Goal: Information Seeking & Learning: Find specific page/section

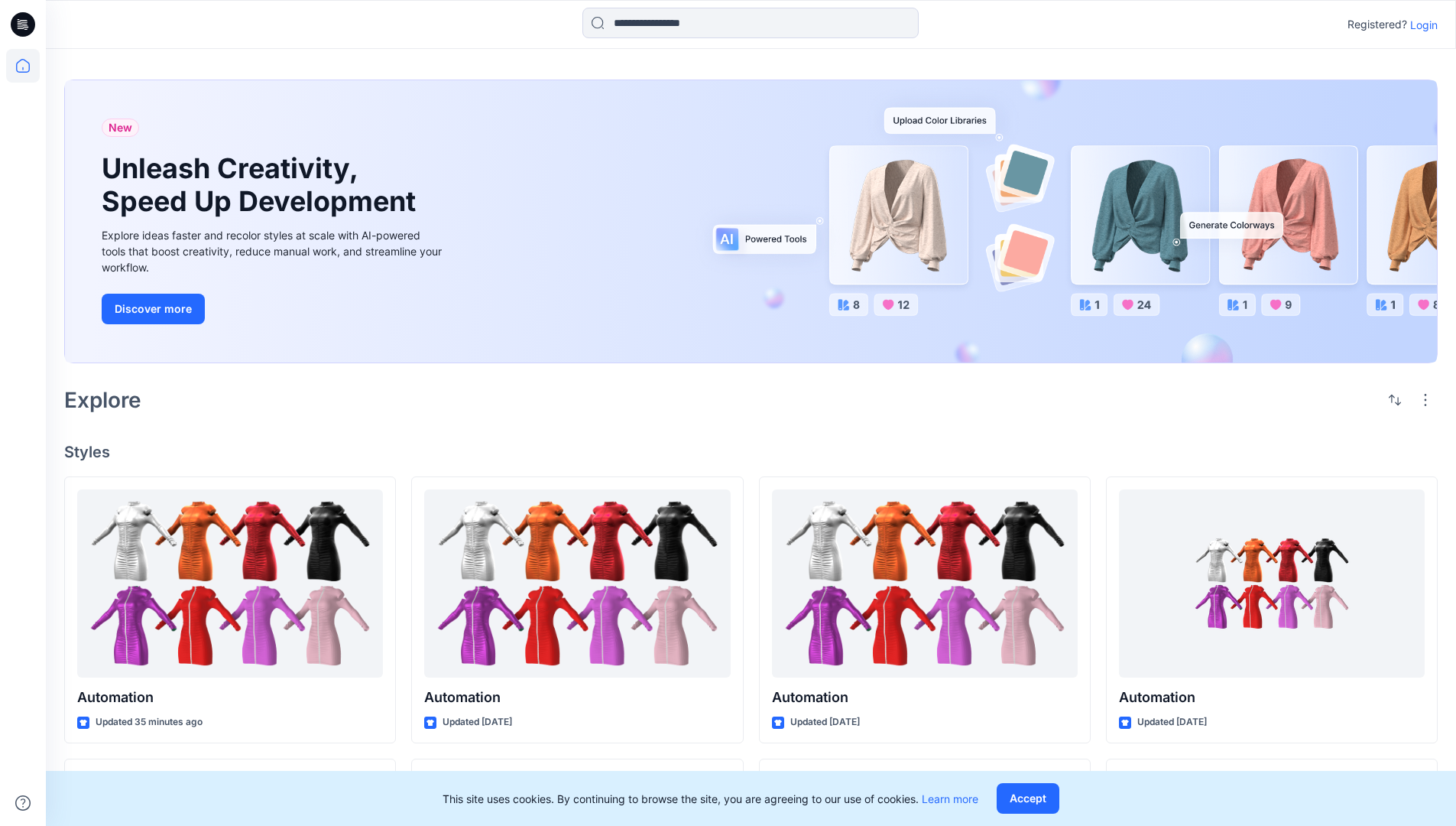
click at [1421, 24] on p "Login" at bounding box center [1424, 24] width 28 height 16
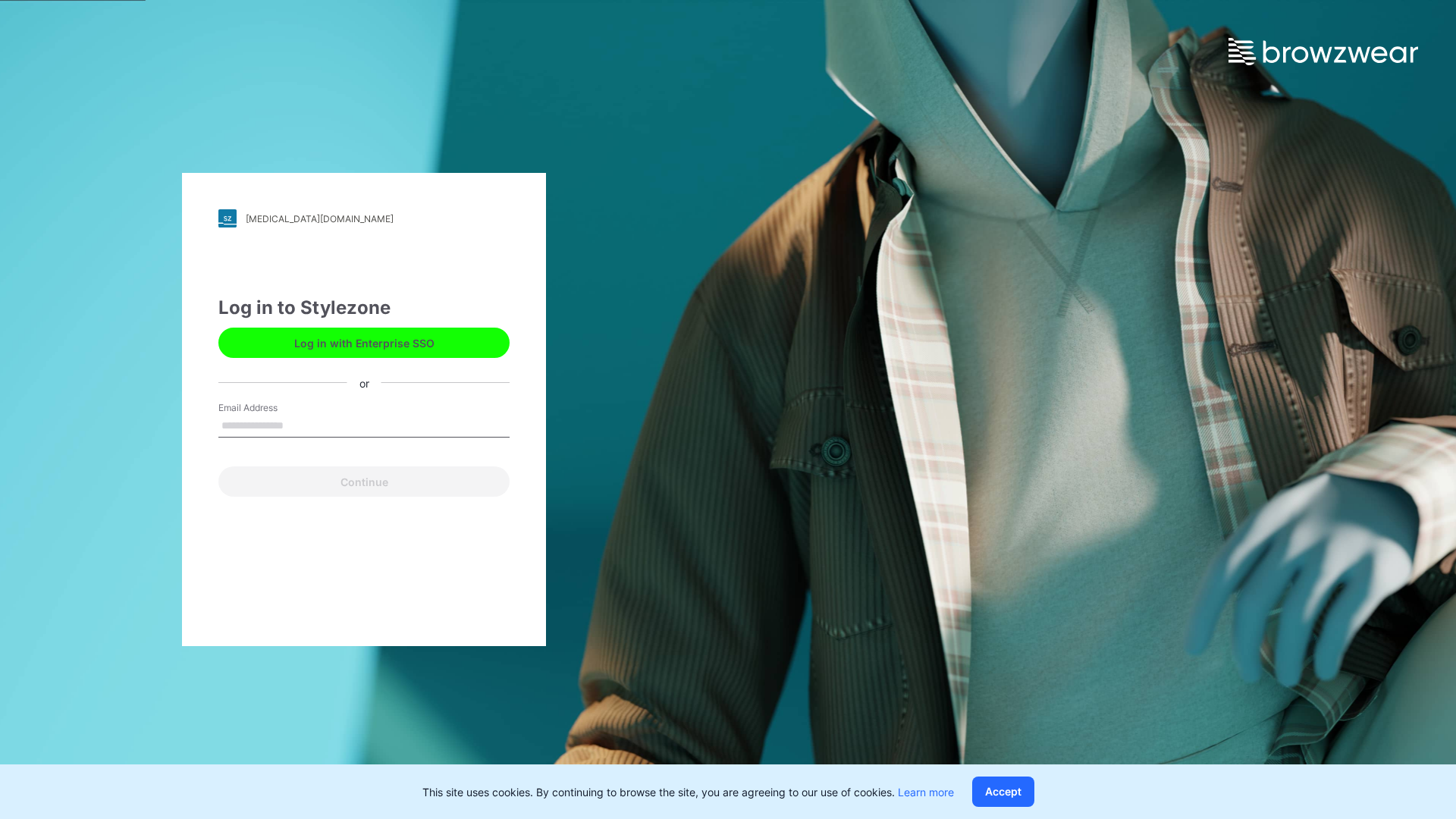
click at [299, 425] on input "Email Address" at bounding box center [364, 425] width 291 height 23
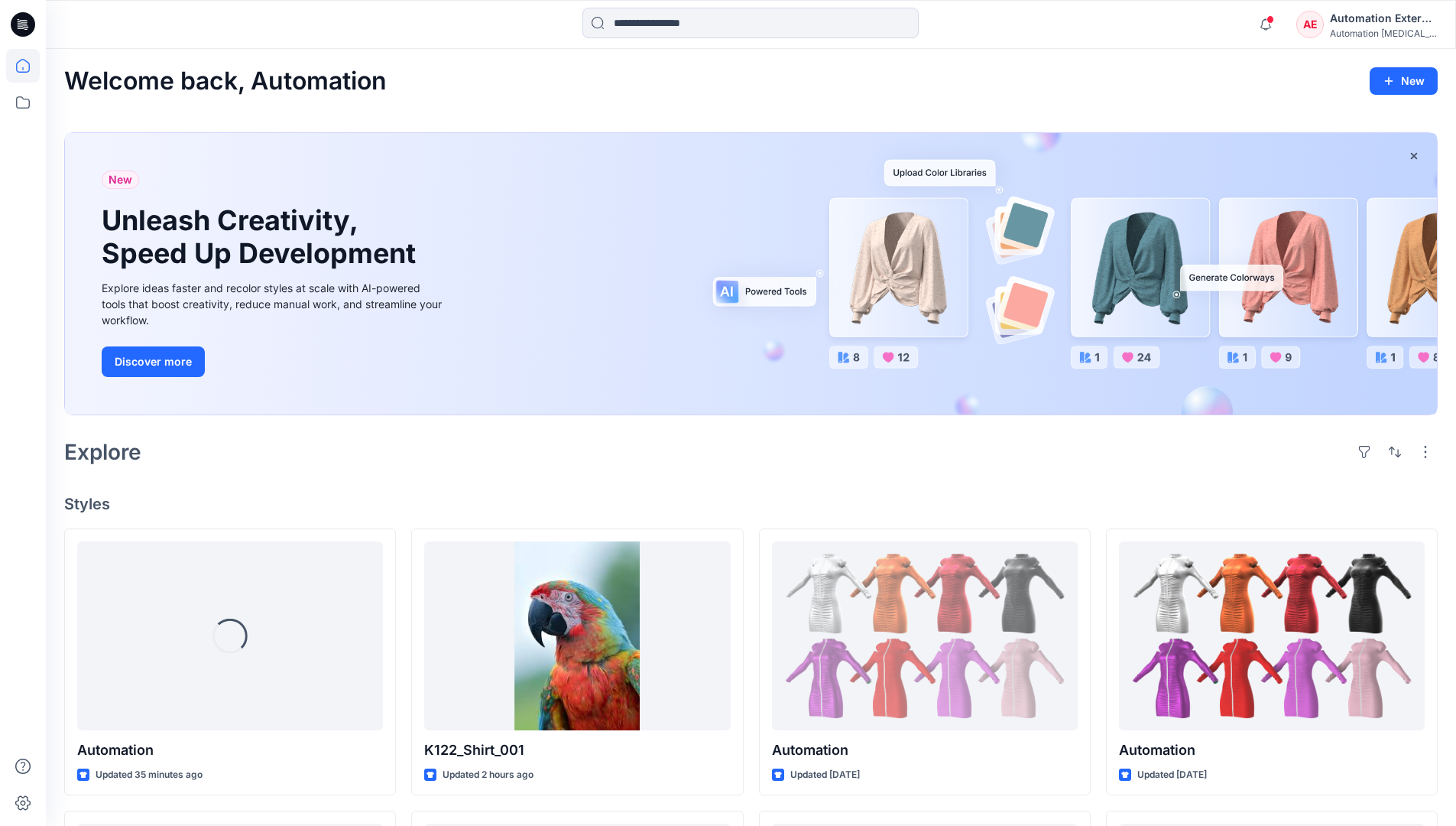
click at [29, 66] on icon at bounding box center [23, 66] width 13 height 13
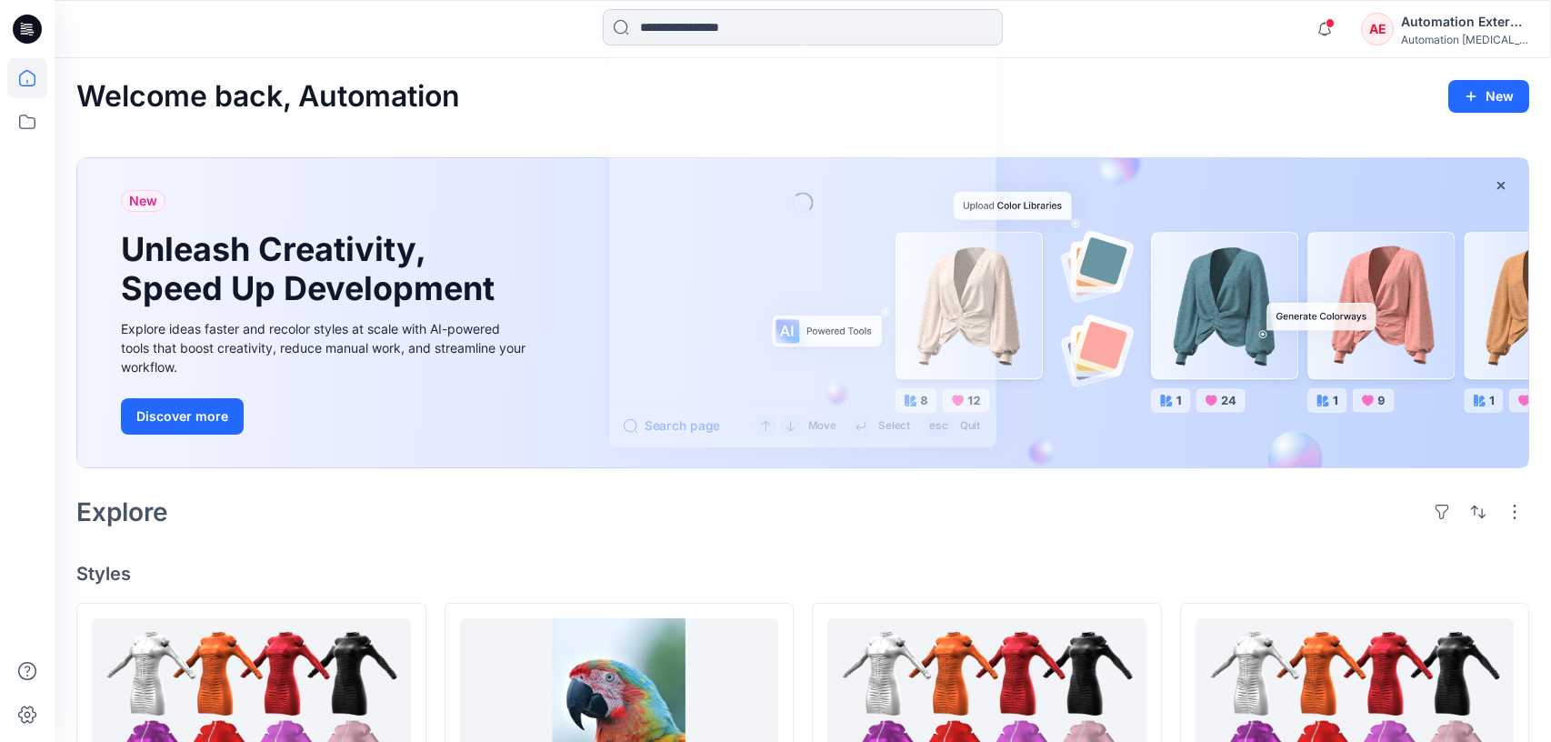
click at [709, 36] on input at bounding box center [803, 27] width 400 height 36
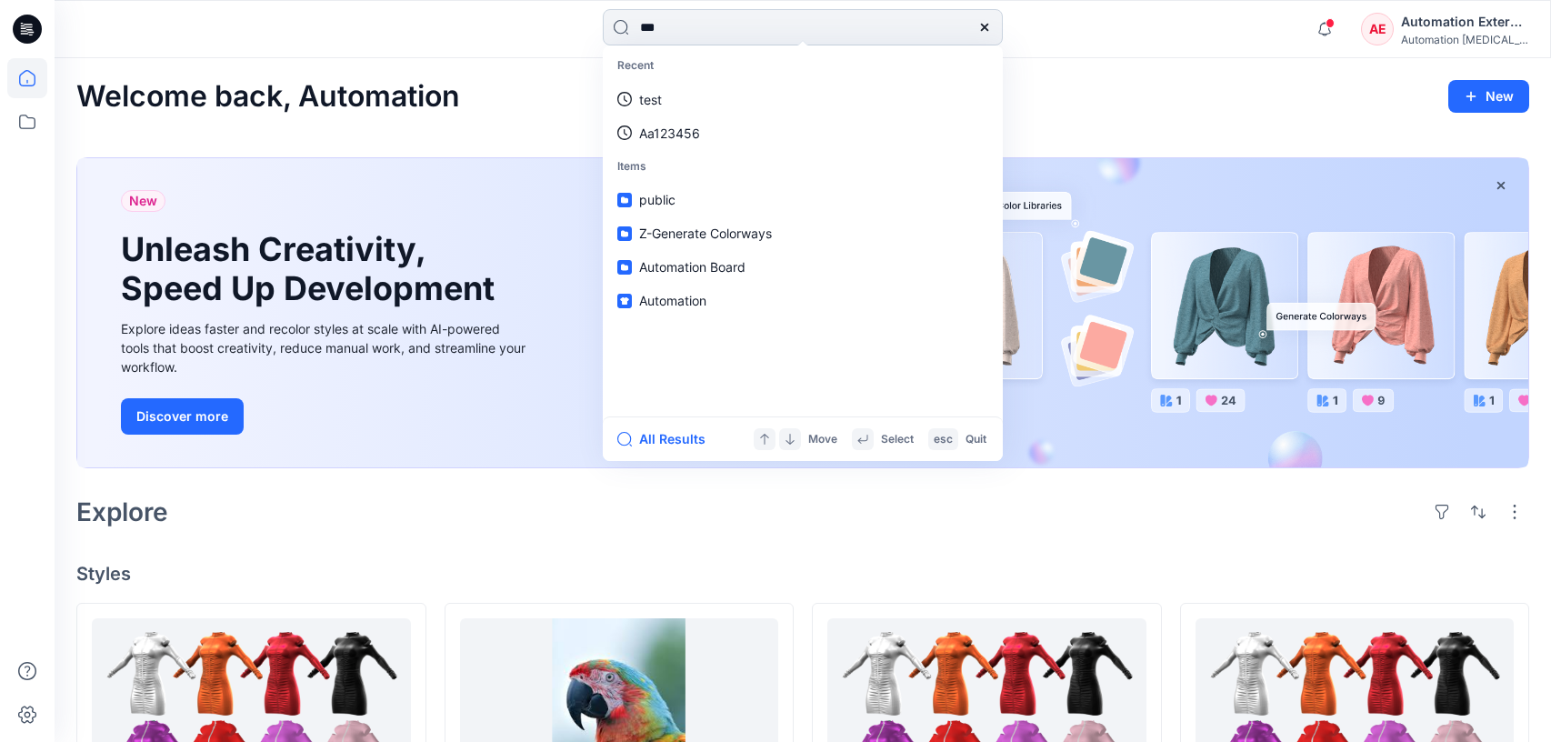
type input "****"
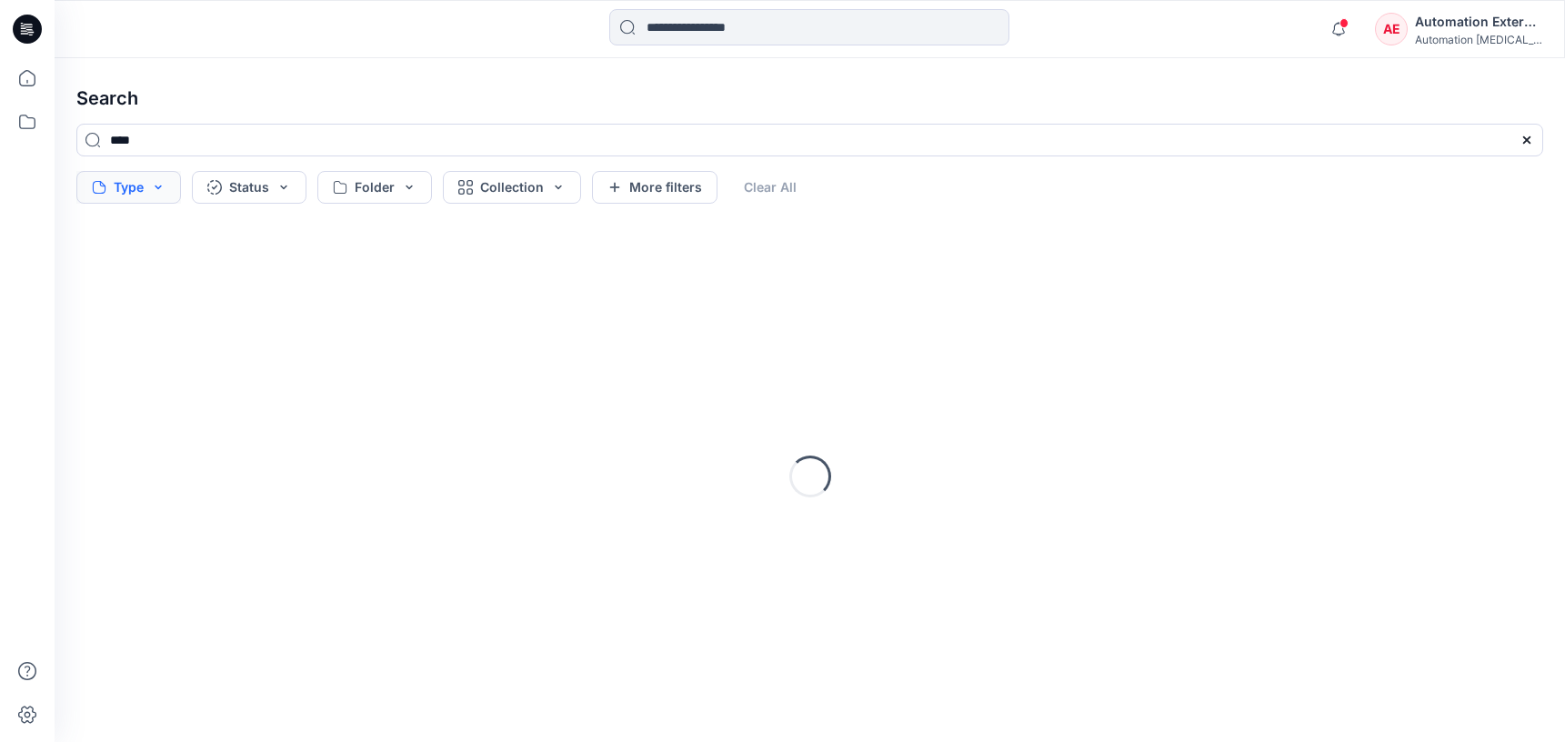
click at [136, 191] on button "Type" at bounding box center [128, 187] width 105 height 33
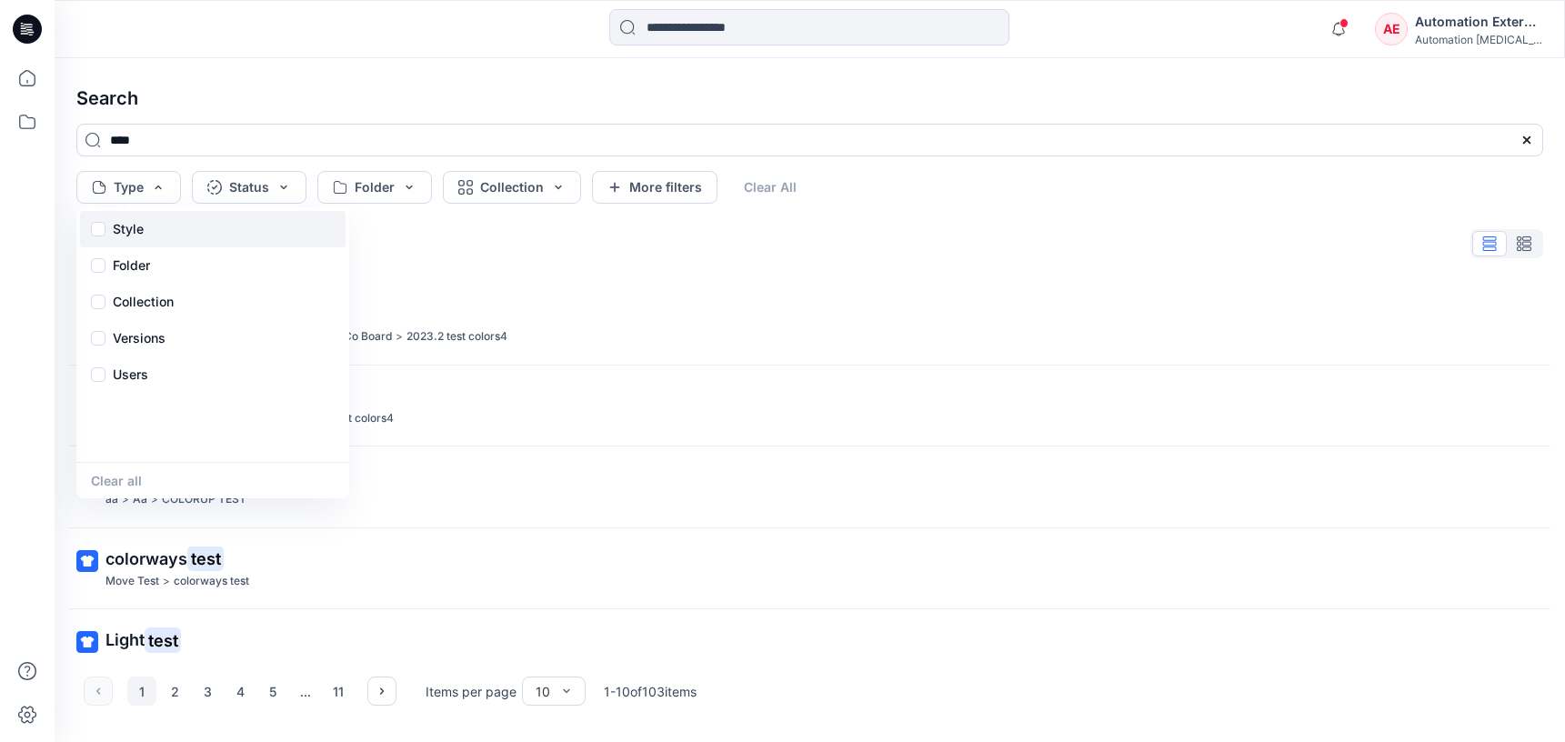
click at [134, 235] on p "Style" at bounding box center [128, 229] width 31 height 22
click at [156, 270] on div "Folder" at bounding box center [213, 265] width 266 height 36
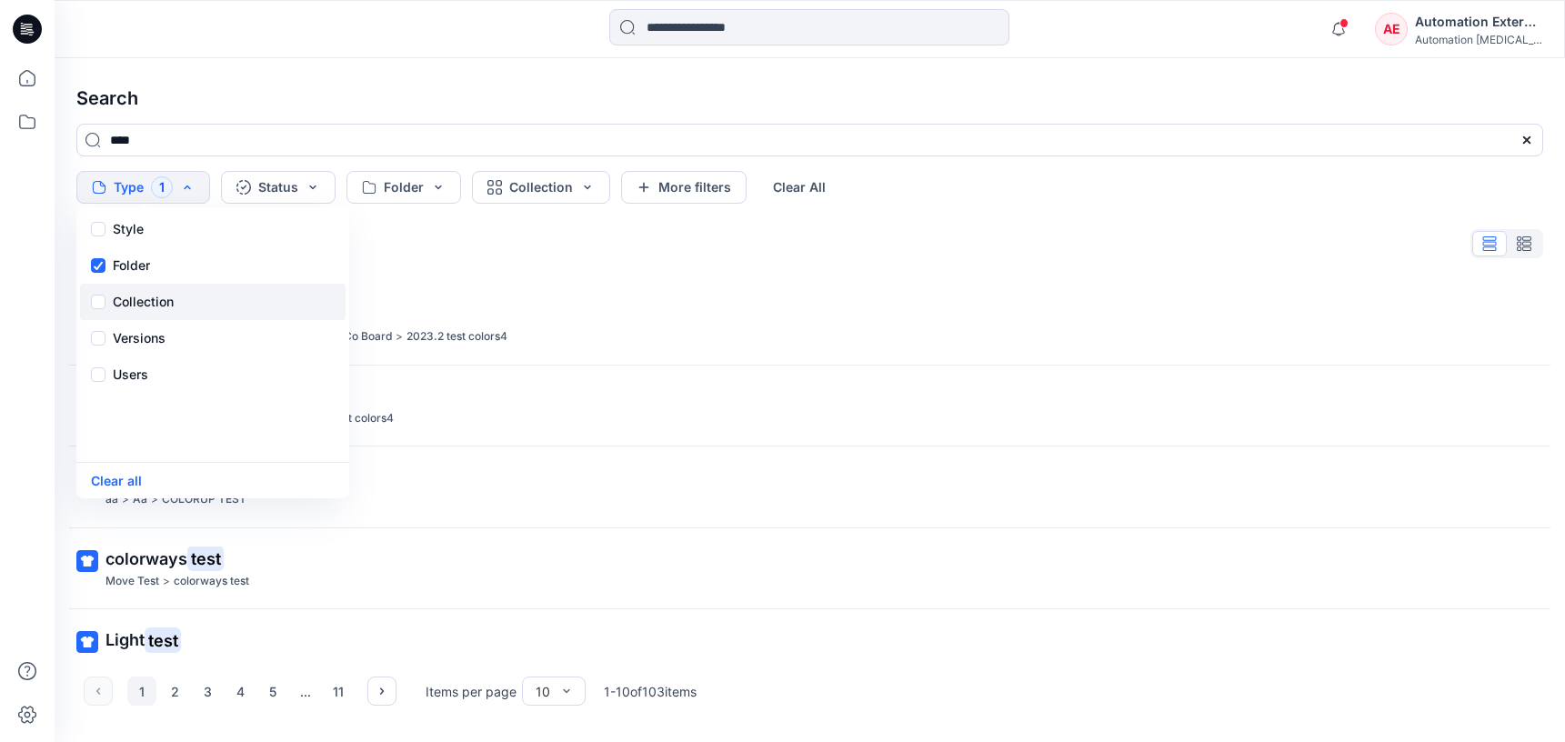
click at [157, 294] on p "Collection" at bounding box center [143, 302] width 61 height 22
click at [163, 333] on p "Versions" at bounding box center [139, 338] width 53 height 22
click at [149, 383] on div "Users" at bounding box center [213, 374] width 266 height 36
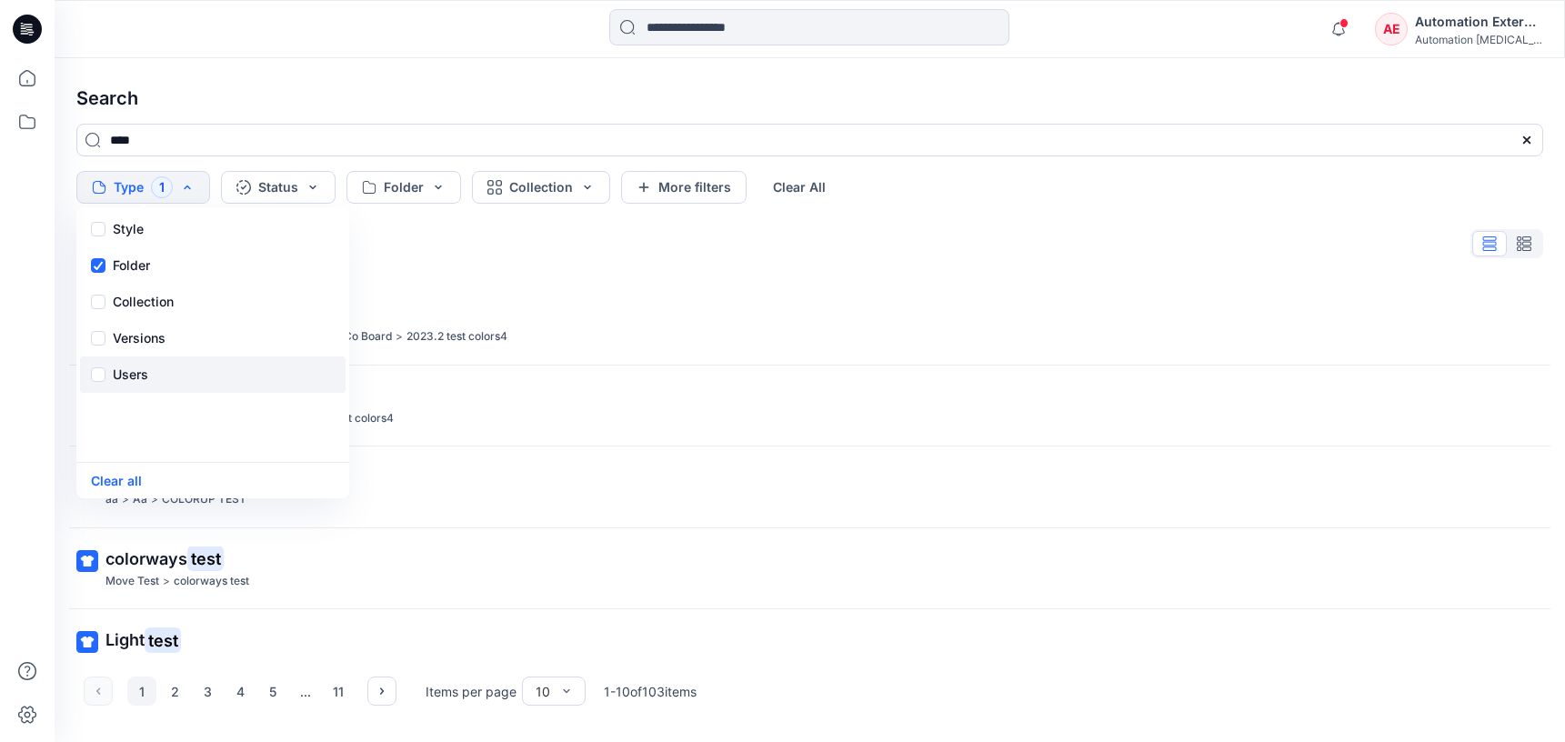
click at [149, 383] on div "Users" at bounding box center [213, 374] width 266 height 36
click at [292, 196] on button "Status" at bounding box center [278, 187] width 115 height 33
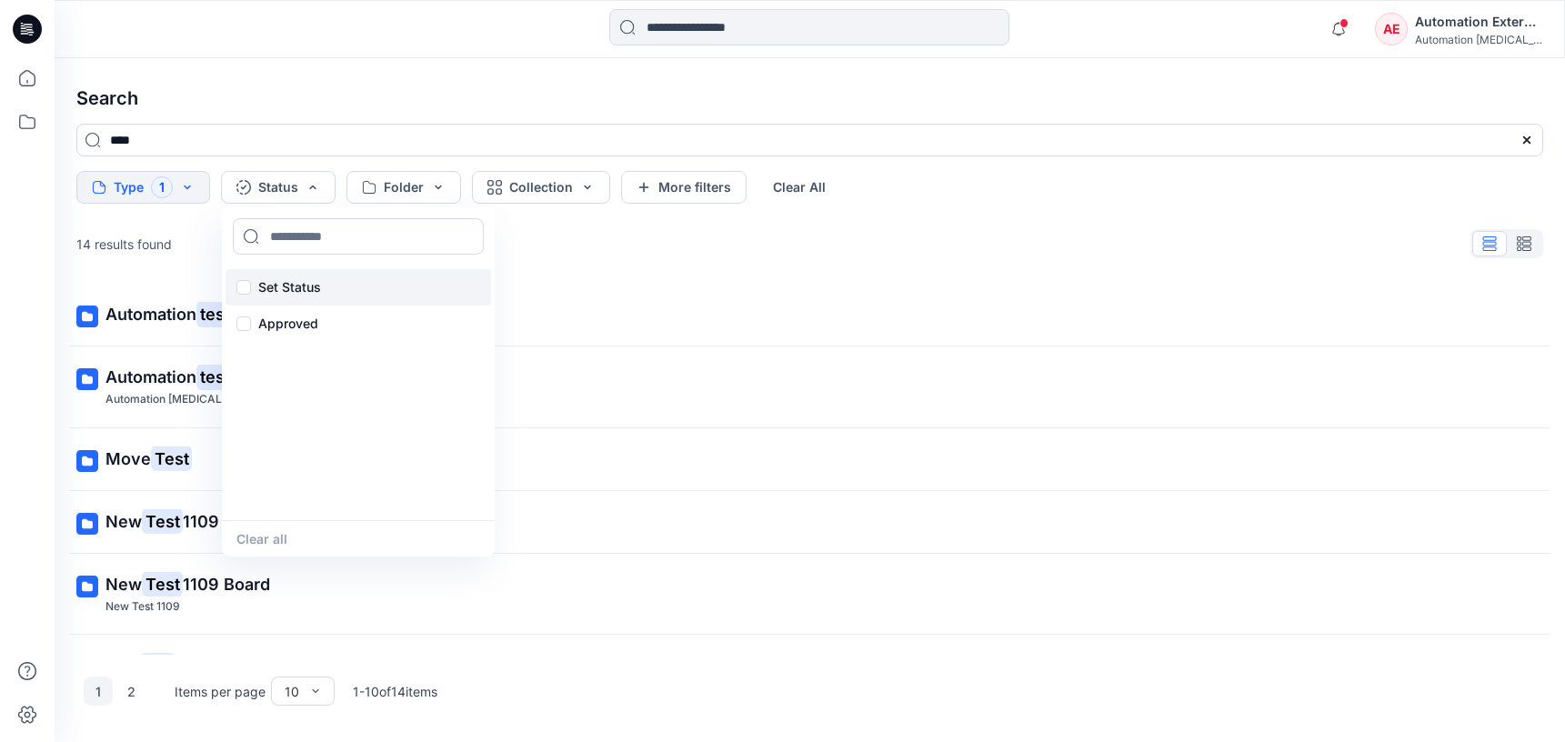
click at [293, 282] on p "Set Status" at bounding box center [289, 287] width 63 height 22
click at [306, 237] on input at bounding box center [358, 236] width 251 height 36
type input "**********"
click at [289, 285] on p "Set Status" at bounding box center [289, 287] width 63 height 22
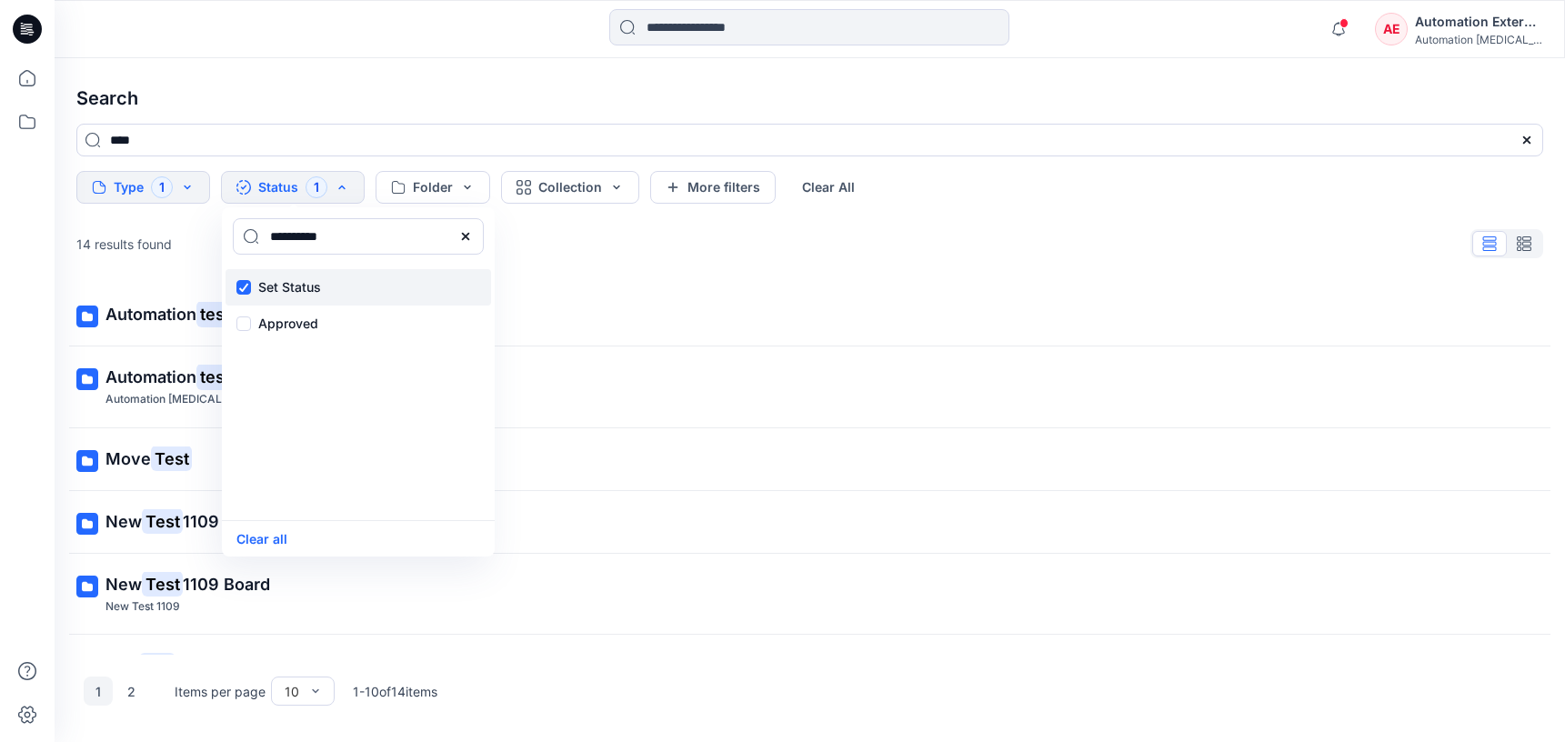
click at [289, 285] on p "Set Status" at bounding box center [289, 287] width 63 height 22
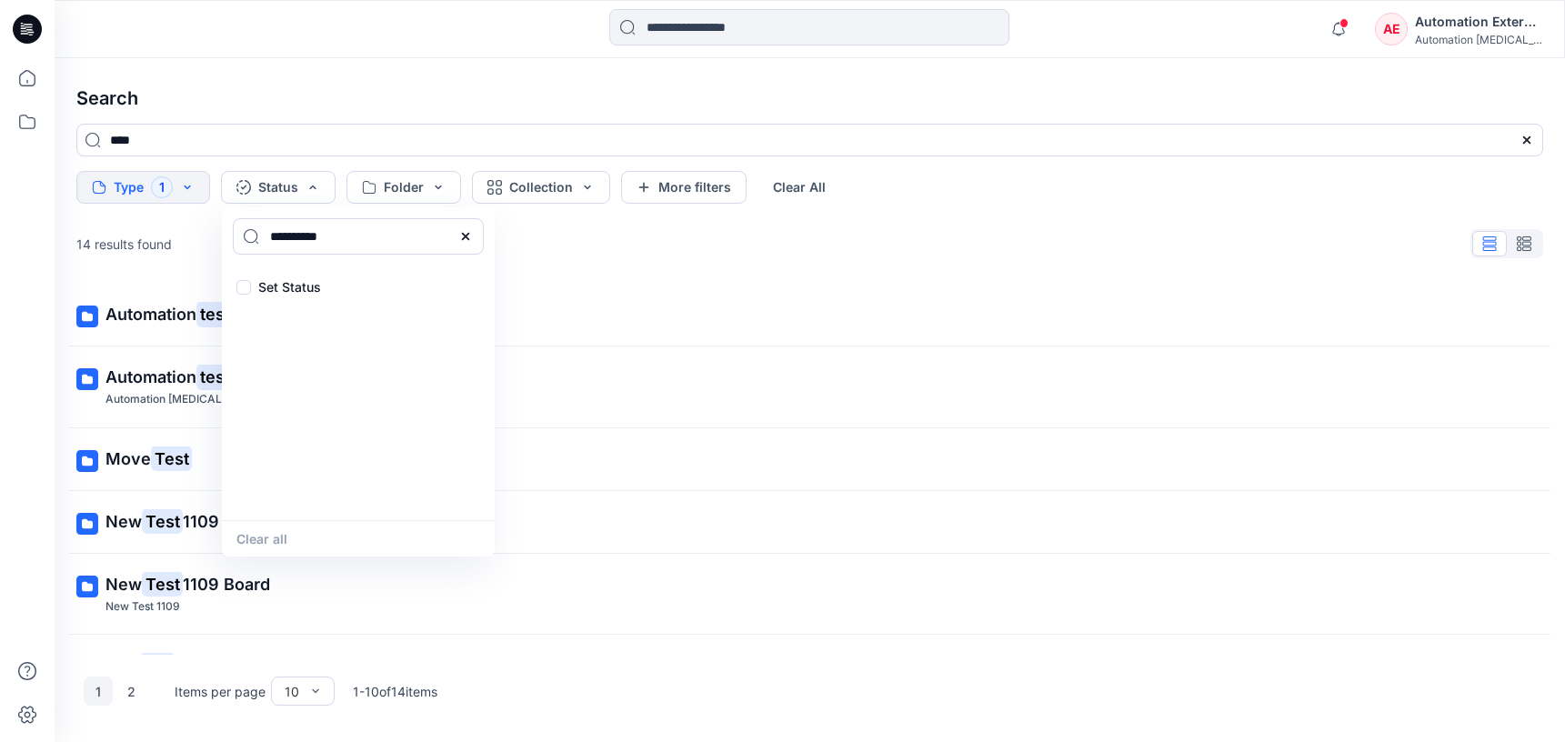
click at [470, 240] on icon at bounding box center [465, 236] width 15 height 15
click at [395, 242] on input at bounding box center [358, 236] width 251 height 36
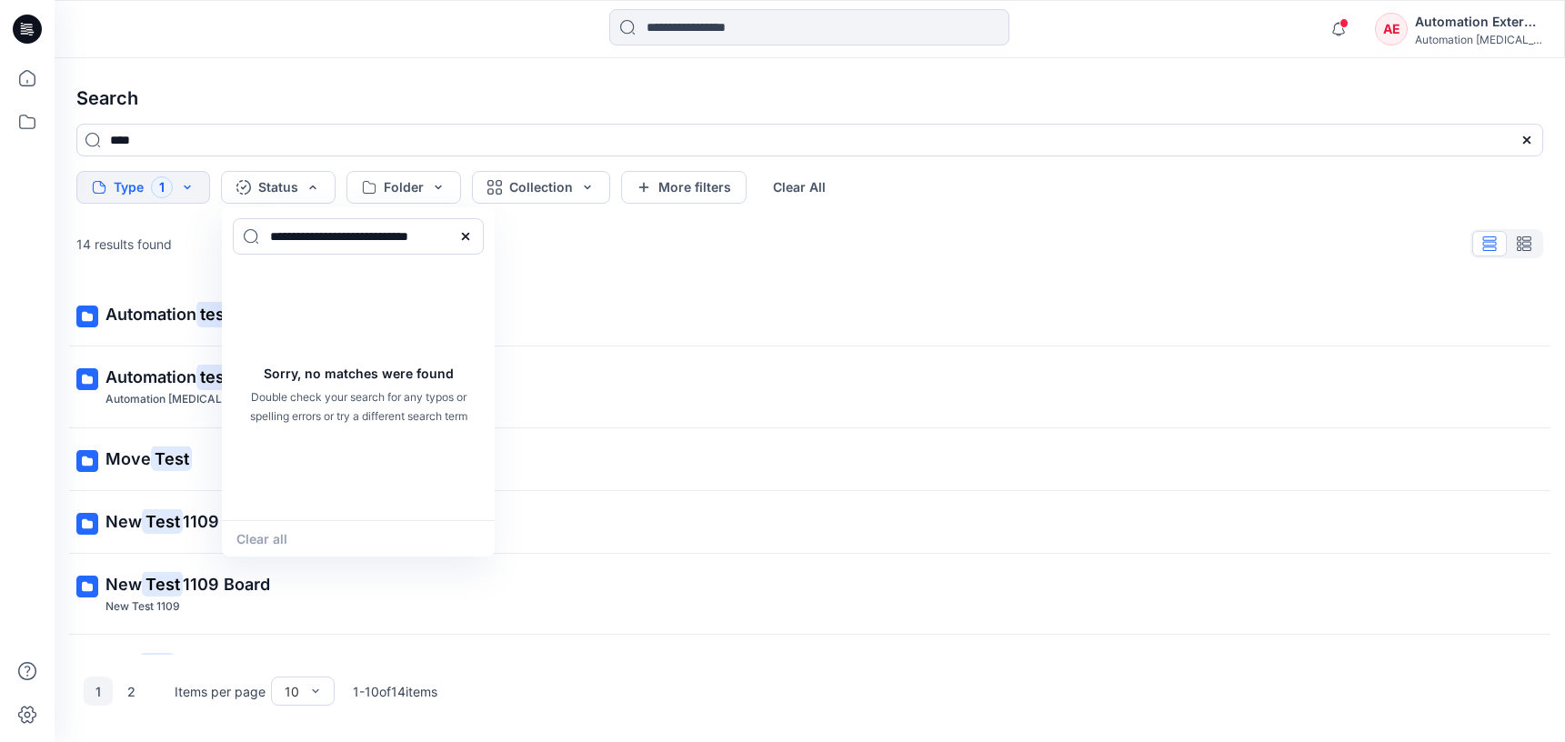
type input "**********"
click at [281, 533] on div "Clear all" at bounding box center [358, 538] width 273 height 36
click at [471, 236] on icon at bounding box center [465, 236] width 15 height 15
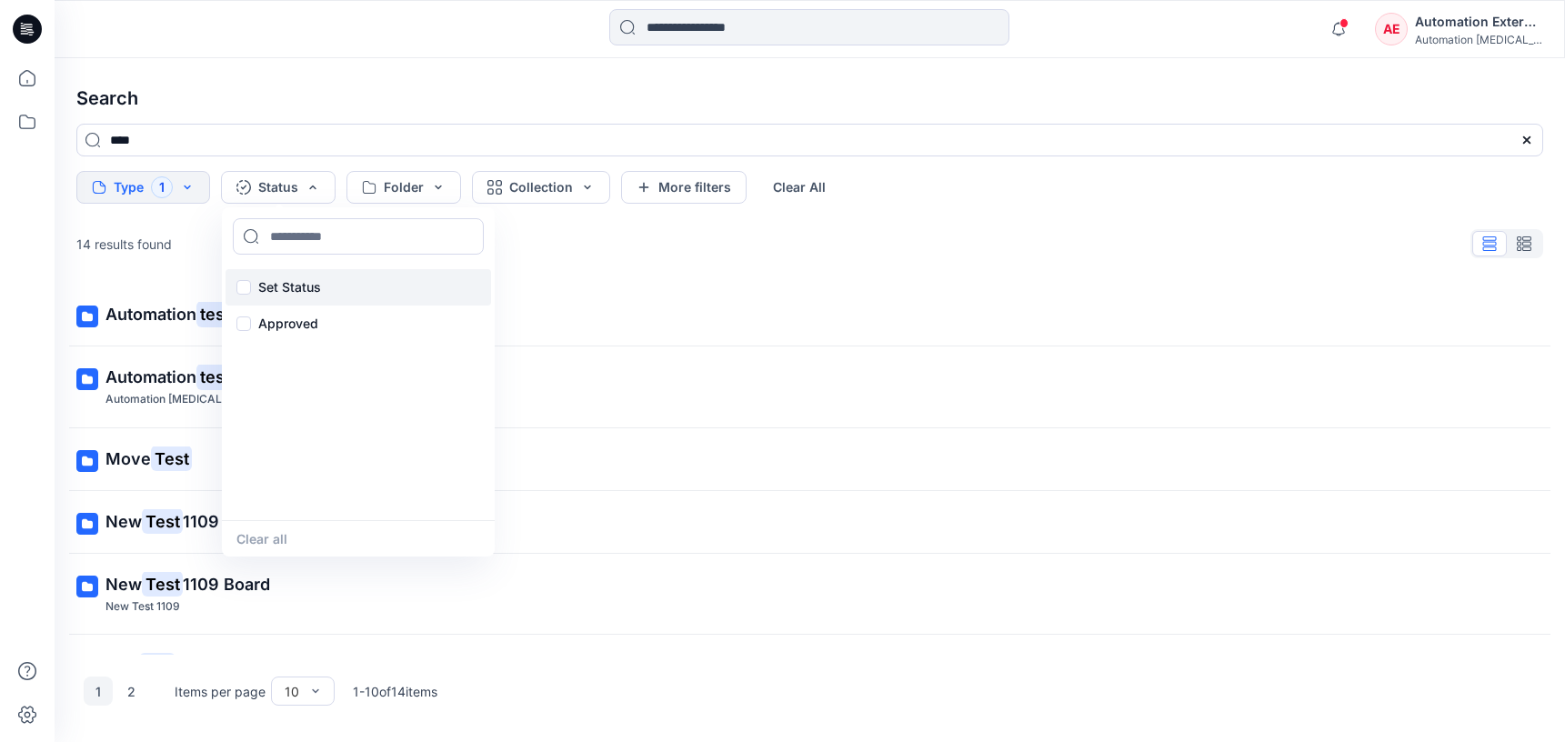
click at [296, 284] on p "Set Status" at bounding box center [289, 287] width 63 height 22
click at [280, 540] on button "Clear all" at bounding box center [261, 538] width 51 height 21
click at [417, 187] on button "Folder" at bounding box center [403, 187] width 115 height 33
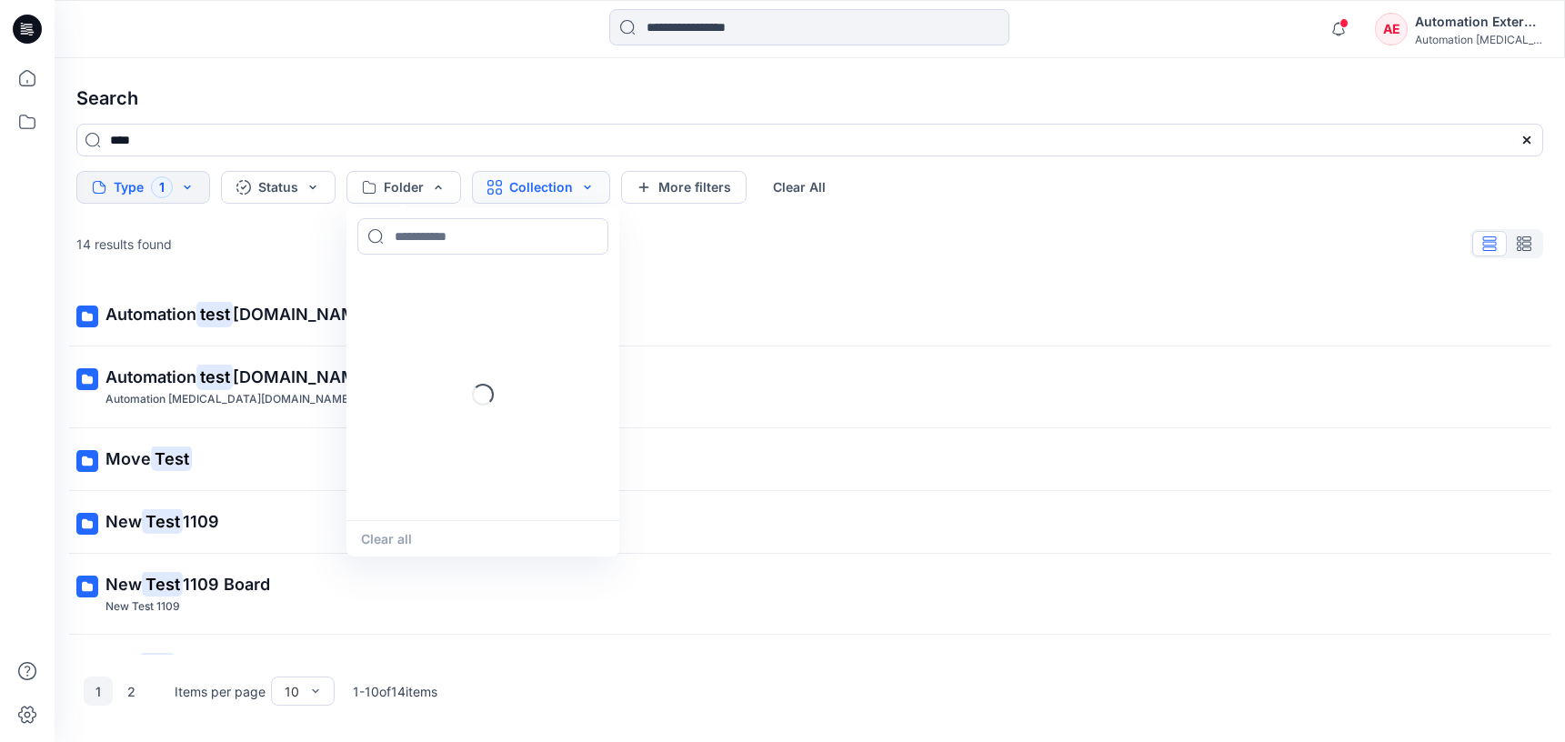
click at [520, 193] on button "Collection" at bounding box center [541, 187] width 138 height 33
click at [723, 183] on button "More filters" at bounding box center [684, 187] width 126 height 33
click at [795, 183] on button "Metadata" at bounding box center [841, 187] width 133 height 33
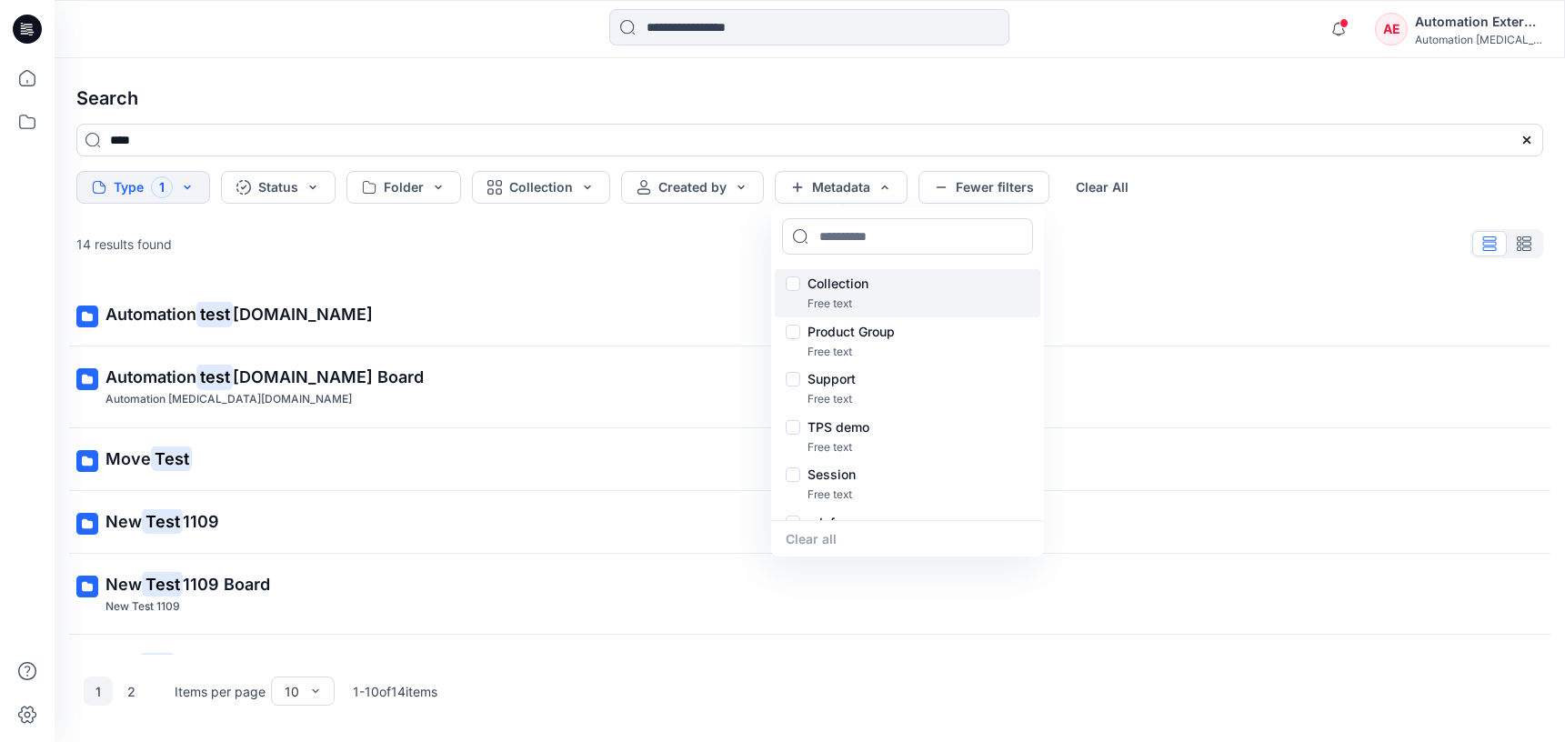
click at [845, 286] on p "Collection" at bounding box center [838, 284] width 61 height 22
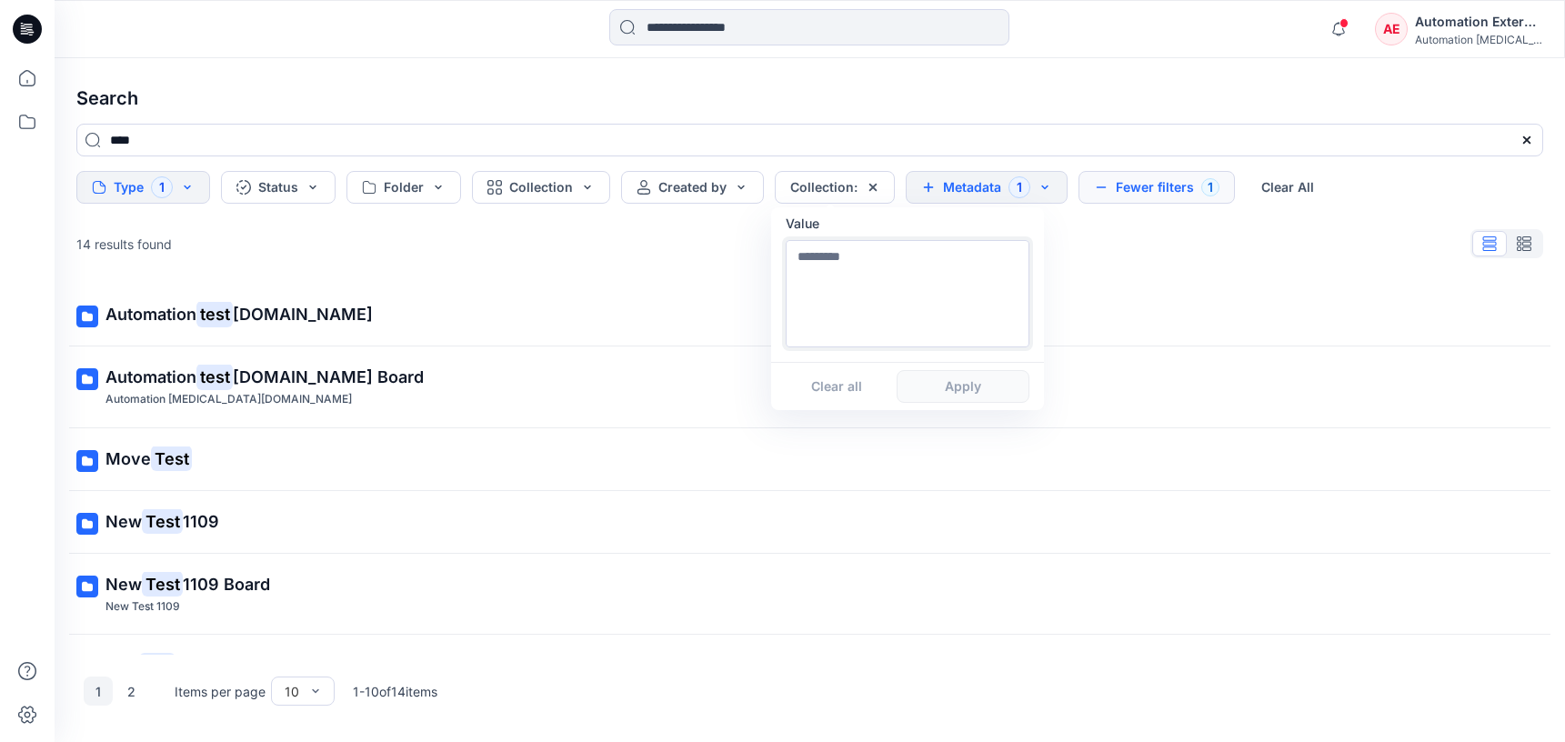
click at [845, 316] on textarea at bounding box center [908, 293] width 244 height 107
type textarea "**********"
click at [961, 397] on button "Apply" at bounding box center [963, 386] width 133 height 33
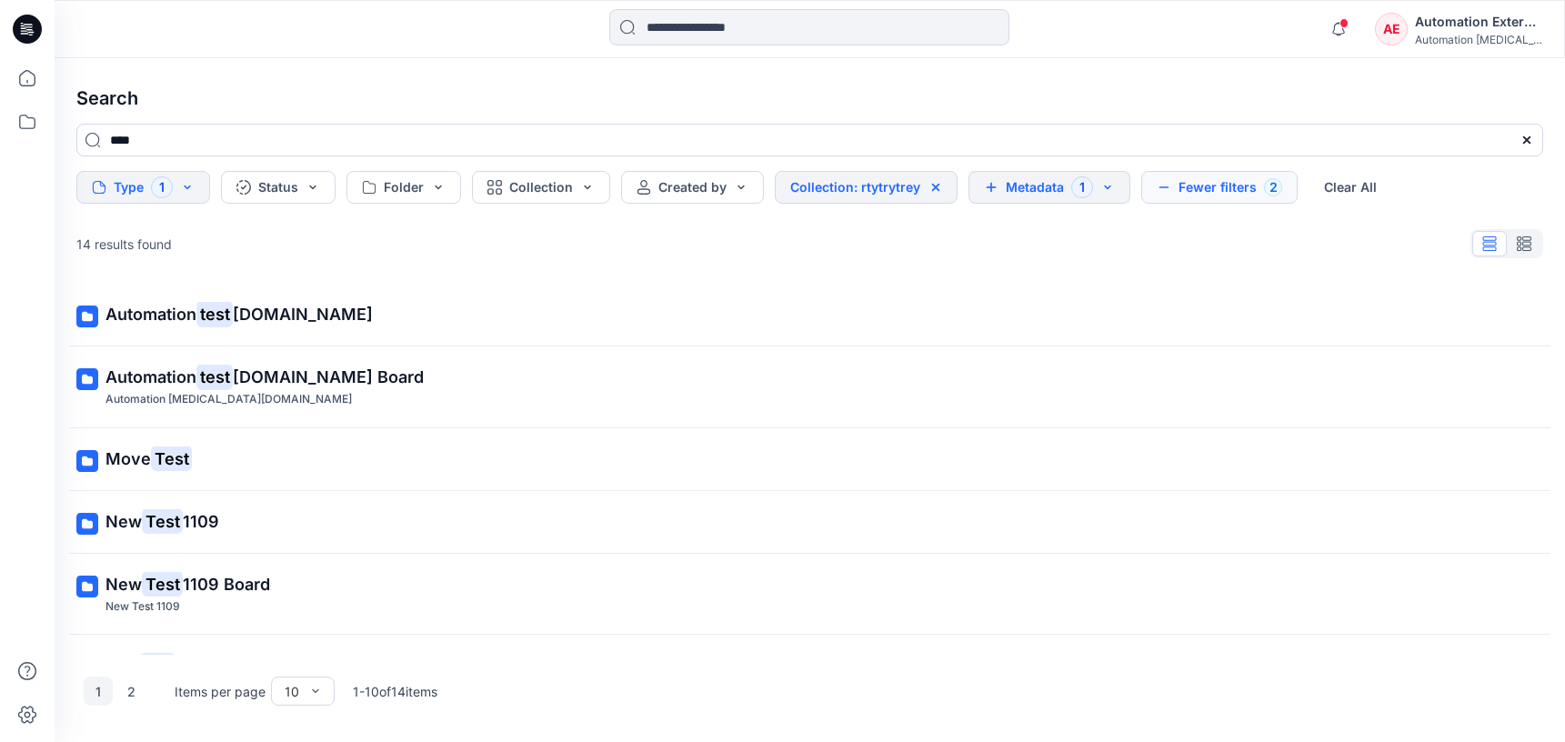
click at [1044, 191] on button "Metadata 1" at bounding box center [1050, 187] width 162 height 33
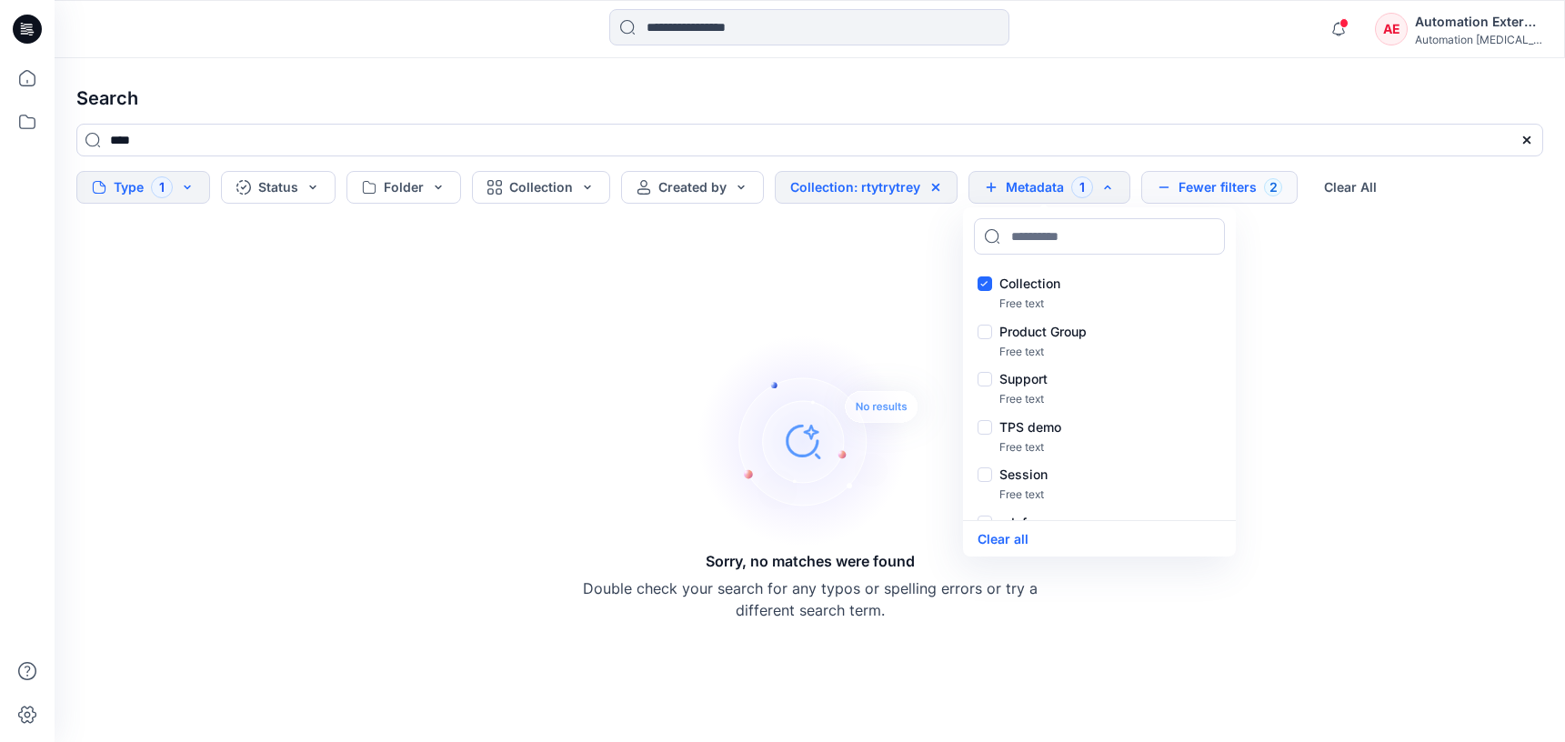
click at [1213, 182] on button "Fewer filters 2" at bounding box center [1219, 187] width 156 height 33
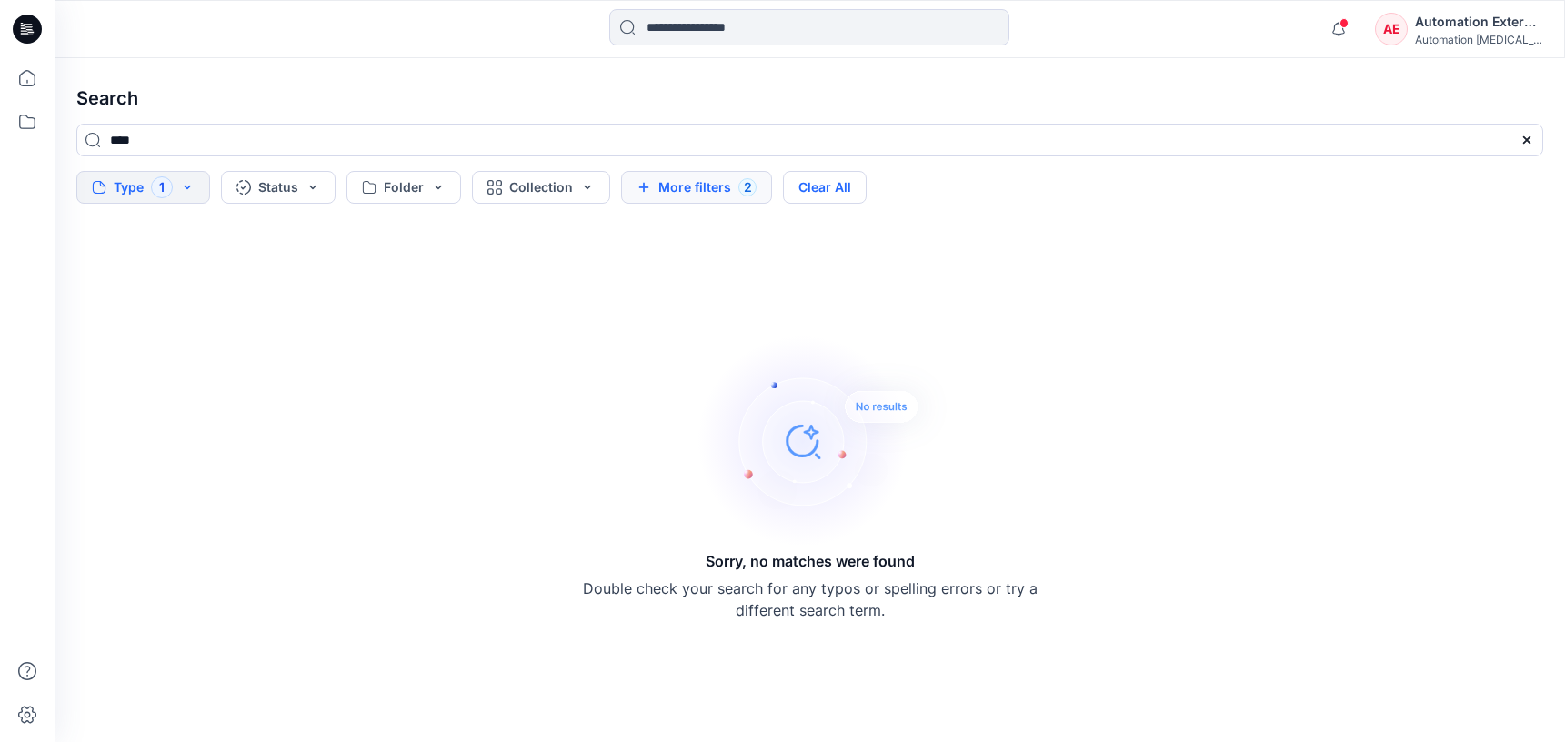
click at [852, 191] on button "Clear All" at bounding box center [825, 187] width 84 height 33
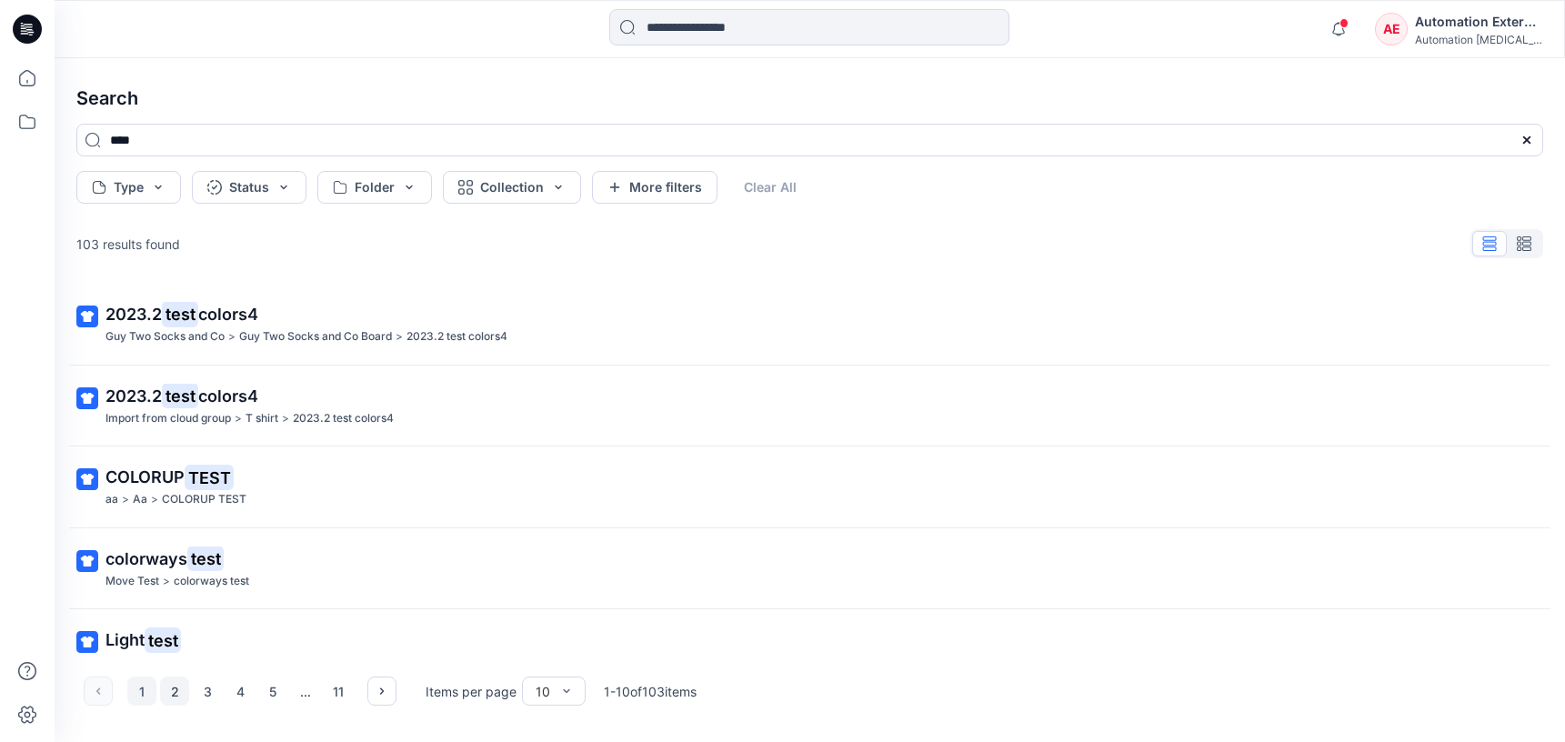
click at [169, 693] on button "2" at bounding box center [174, 691] width 29 height 29
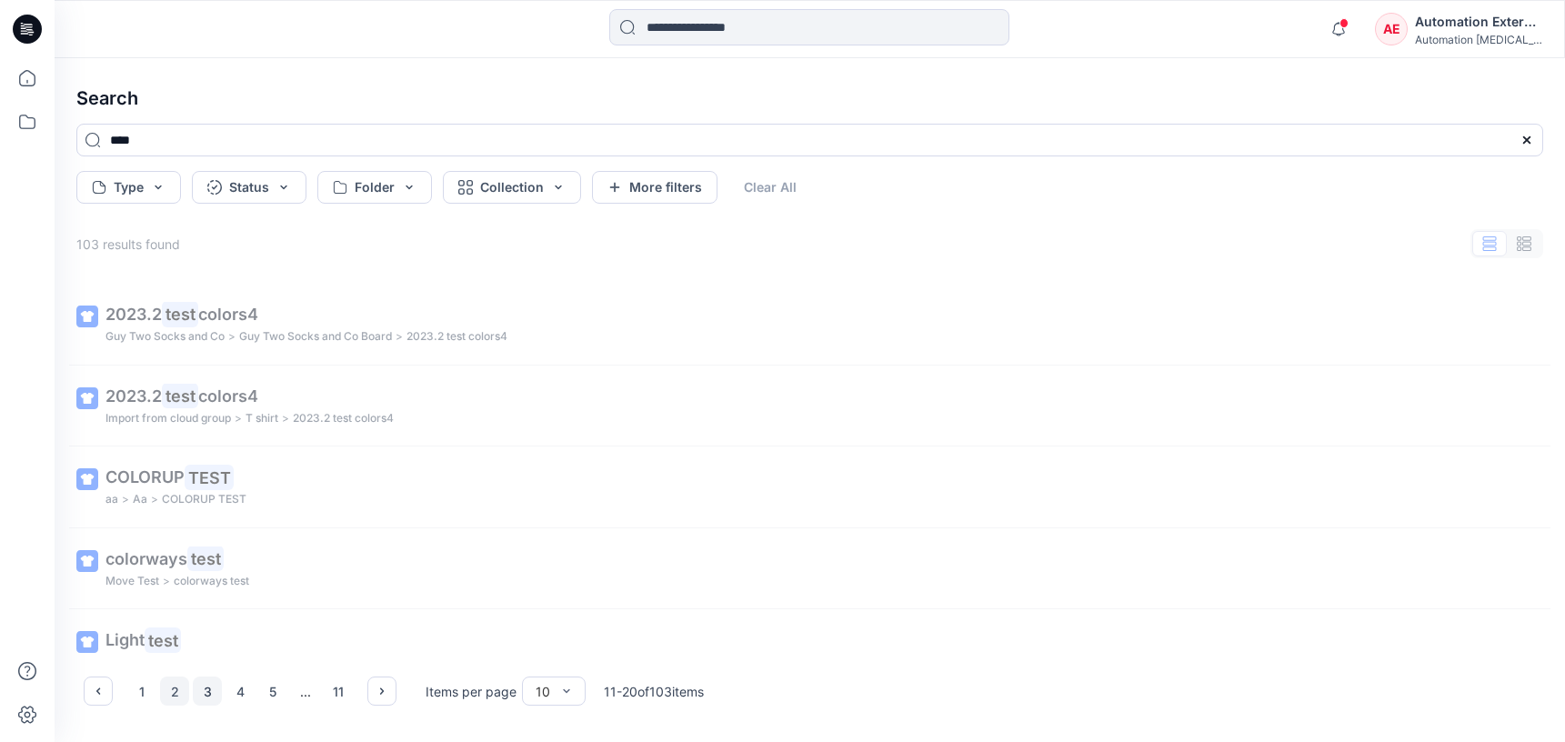
click at [211, 693] on button "3" at bounding box center [207, 691] width 29 height 29
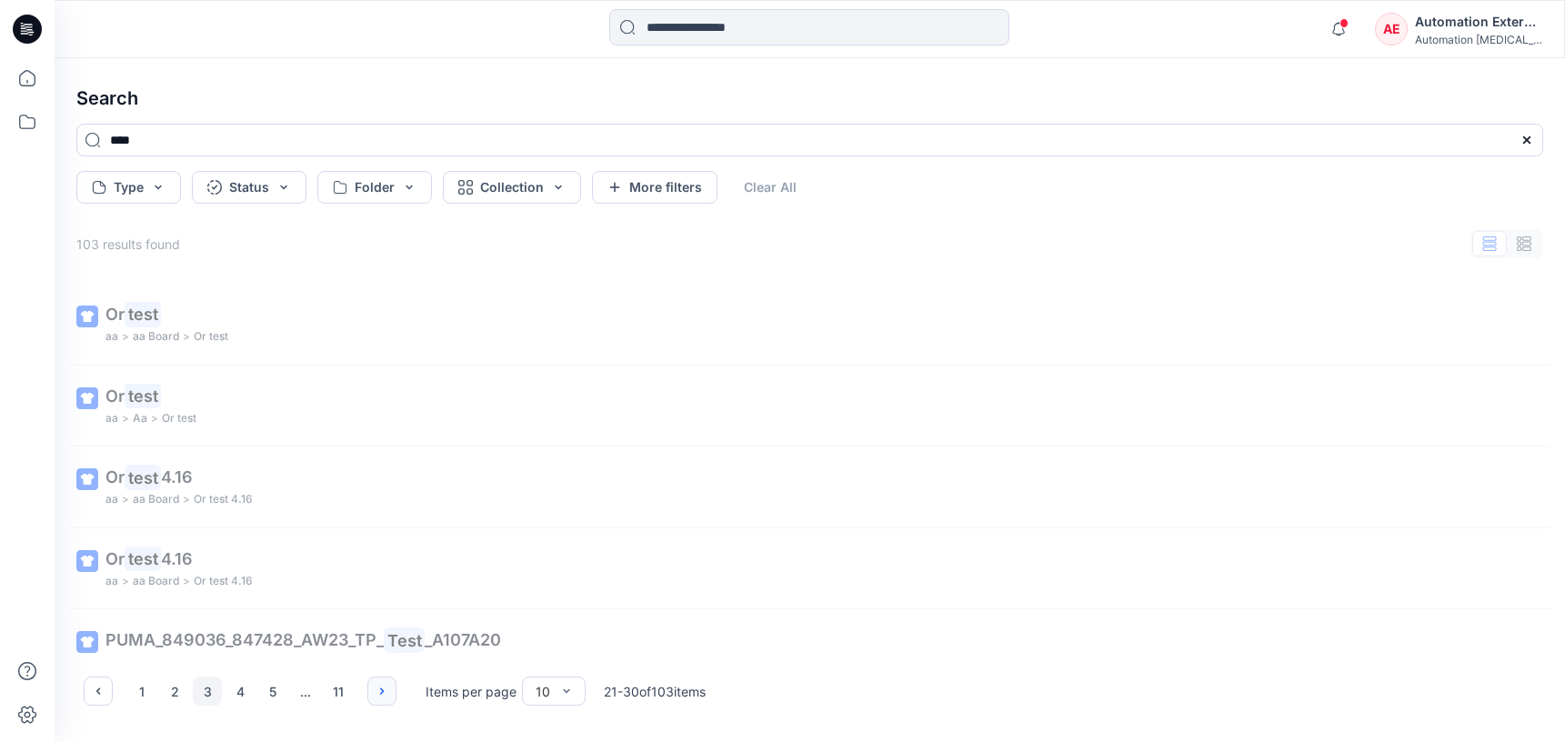
click at [380, 690] on icon "button" at bounding box center [382, 691] width 15 height 15
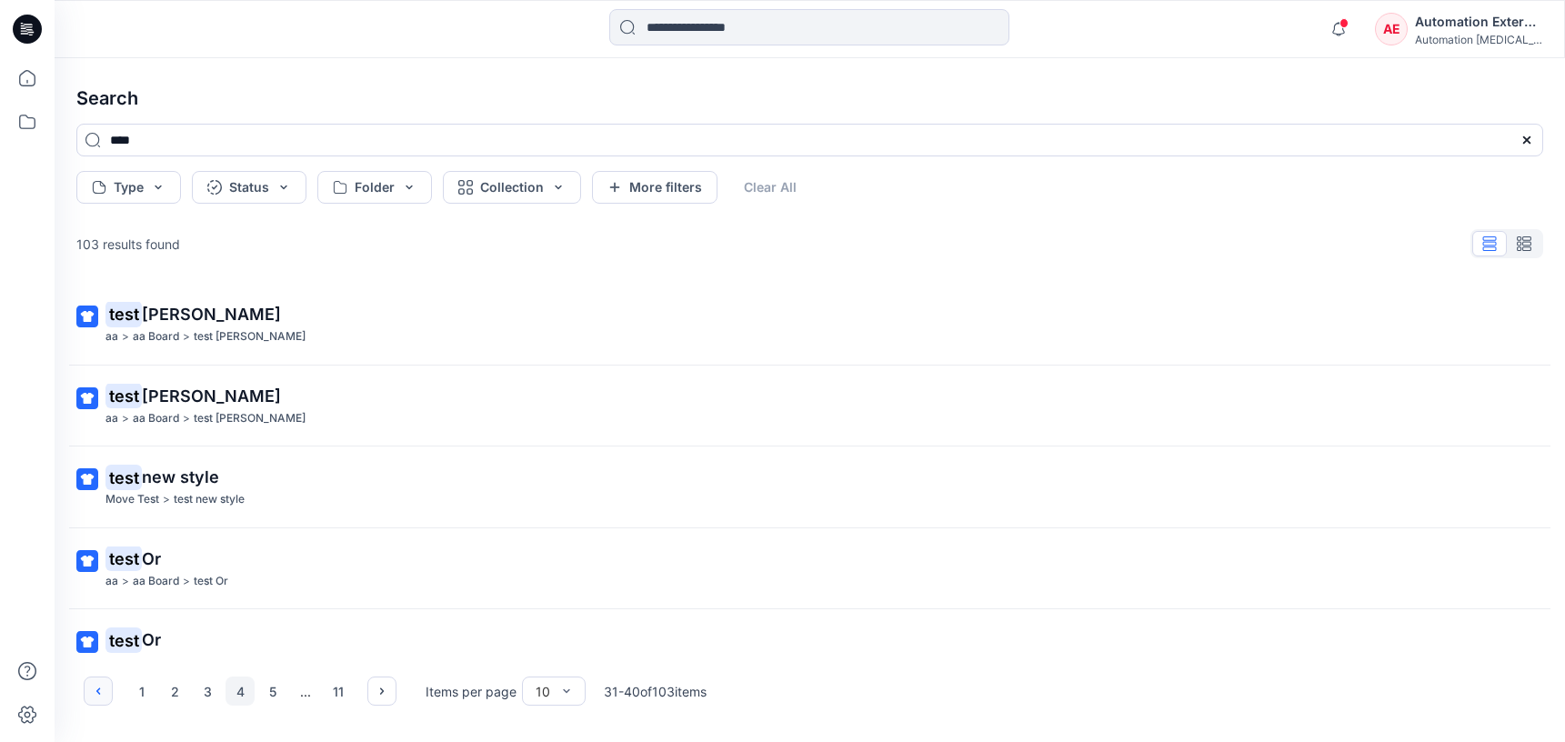
click at [110, 691] on button "button" at bounding box center [98, 691] width 29 height 29
click at [1480, 28] on div "Automation External" at bounding box center [1478, 22] width 127 height 22
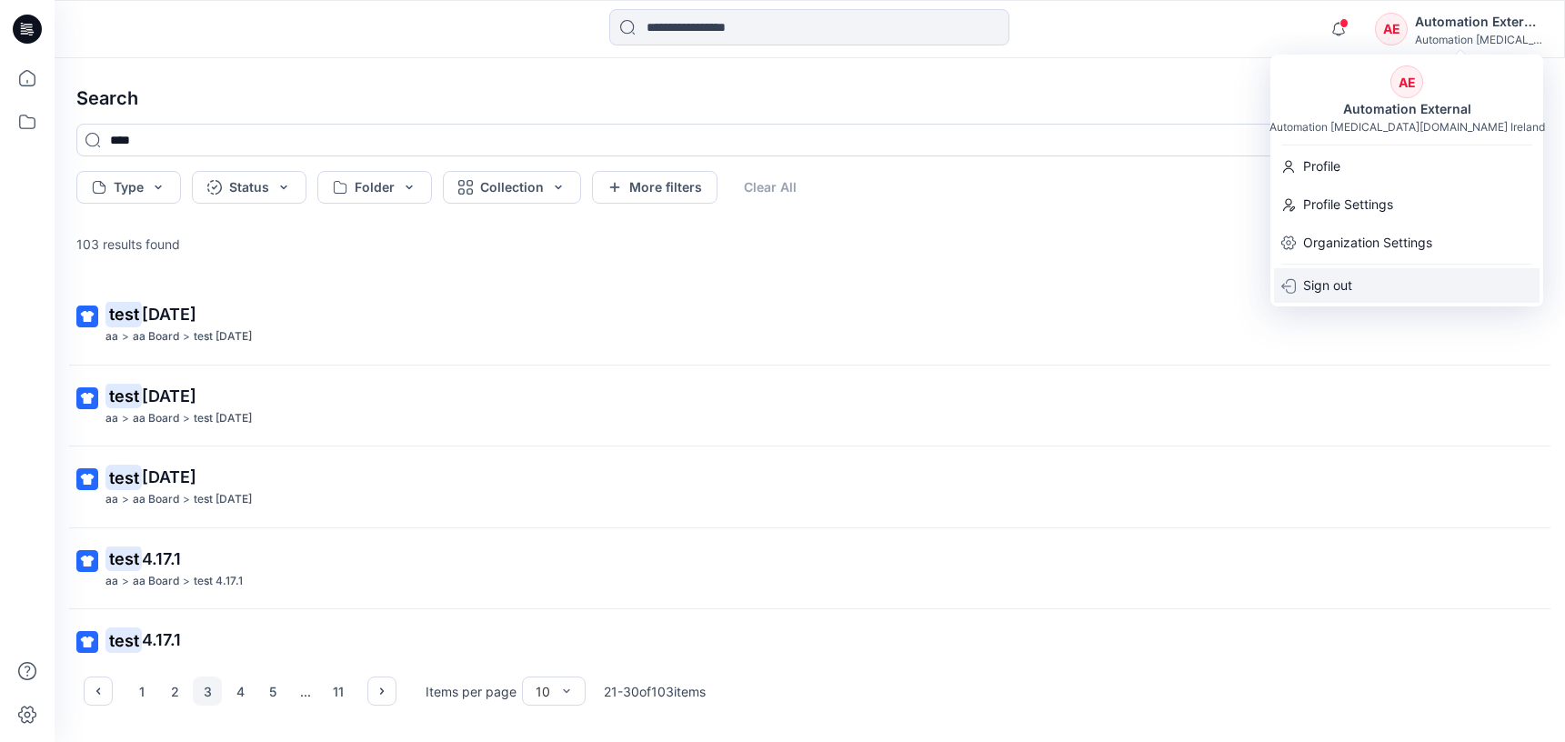
click at [1362, 283] on div "Sign out" at bounding box center [1407, 285] width 266 height 35
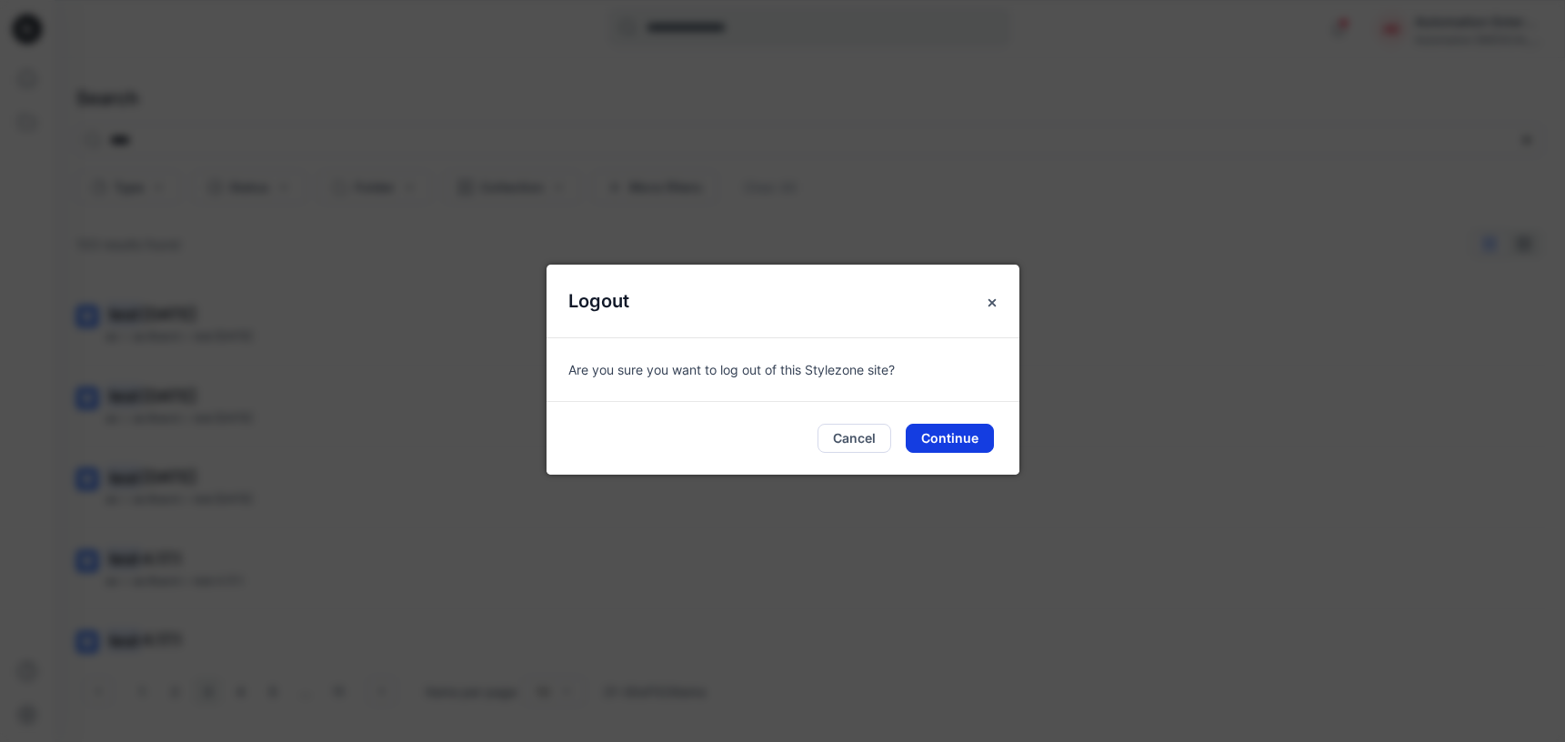
click at [960, 431] on button "Continue" at bounding box center [950, 438] width 88 height 29
